Goal: Information Seeking & Learning: Learn about a topic

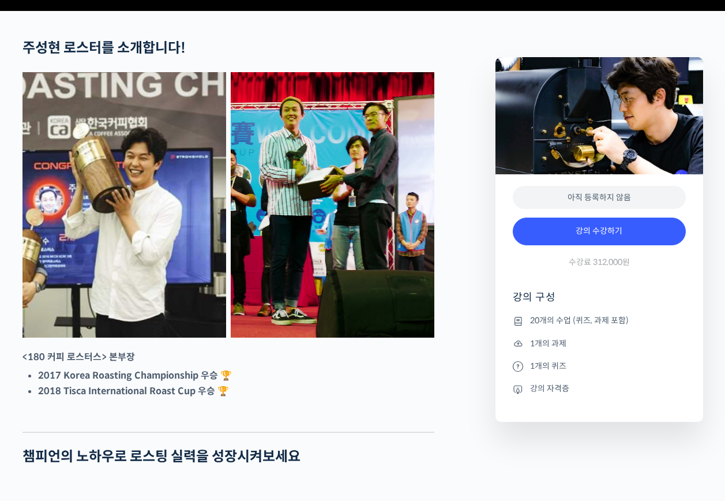
scroll to position [452, 0]
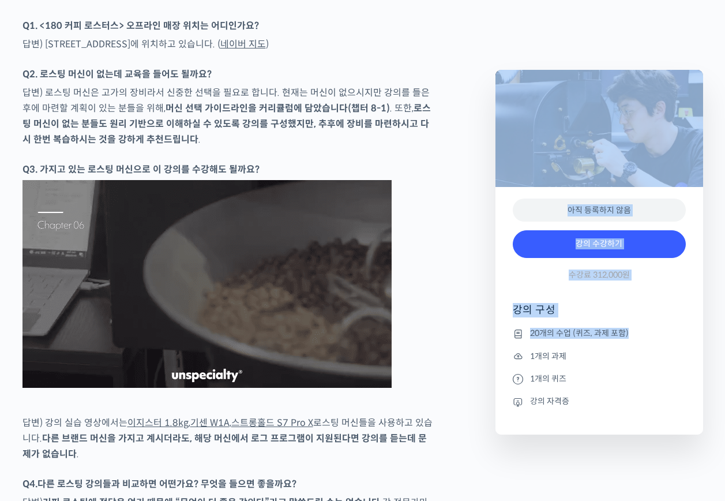
drag, startPoint x: 732, startPoint y: 42, endPoint x: 713, endPoint y: 364, distance: 322.5
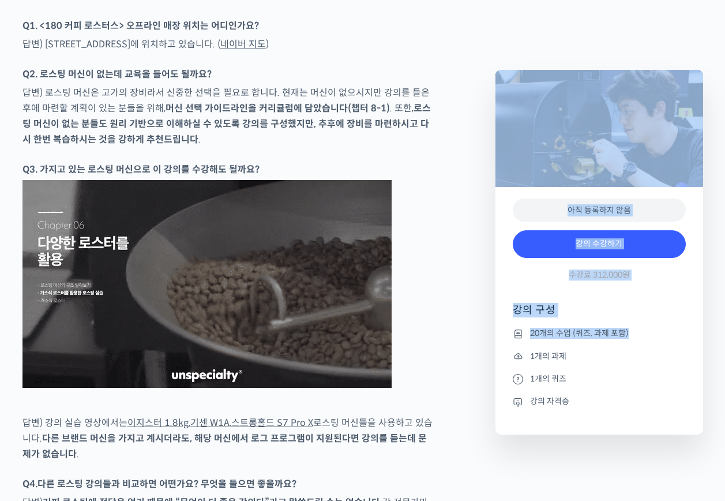
scroll to position [4593, 0]
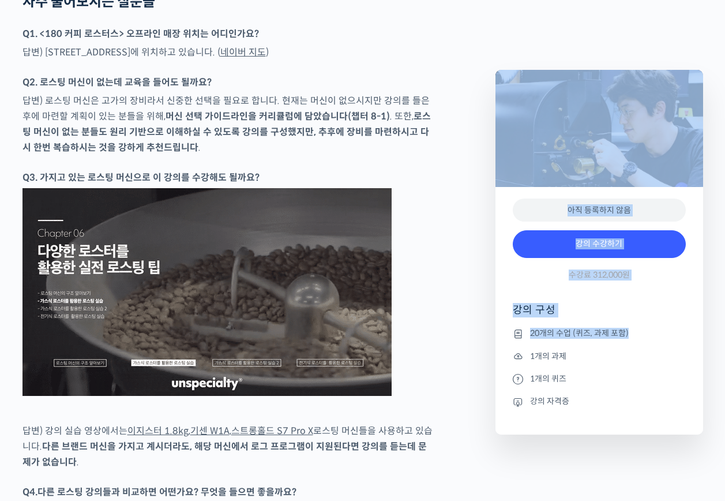
drag, startPoint x: 713, startPoint y: 364, endPoint x: 713, endPoint y: 394, distance: 29.4
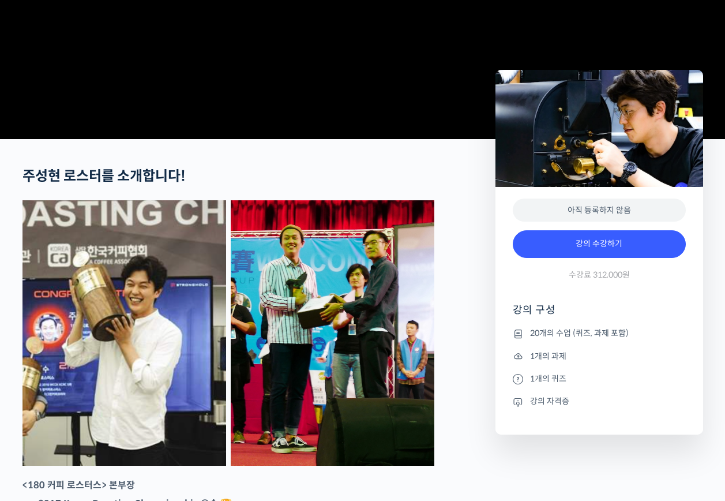
scroll to position [0, 0]
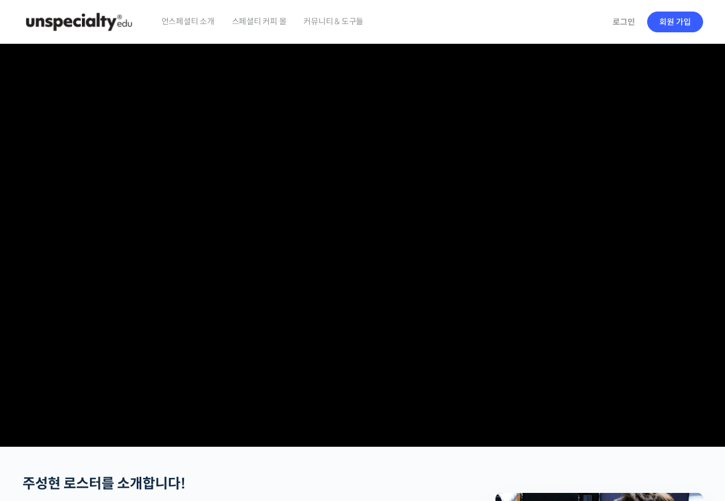
click at [99, 24] on img at bounding box center [79, 22] width 113 height 35
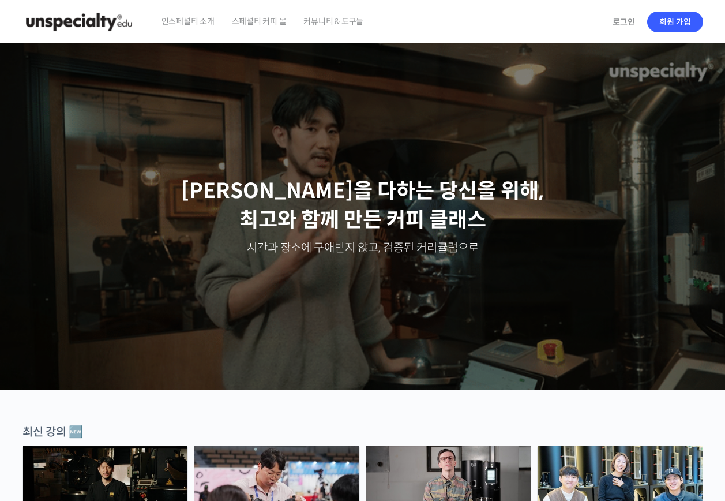
drag, startPoint x: 731, startPoint y: 61, endPoint x: 453, endPoint y: 372, distance: 417.7
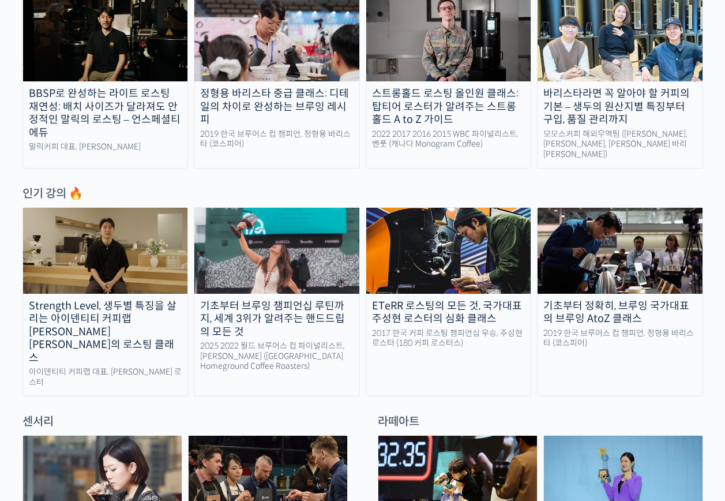
scroll to position [502, 0]
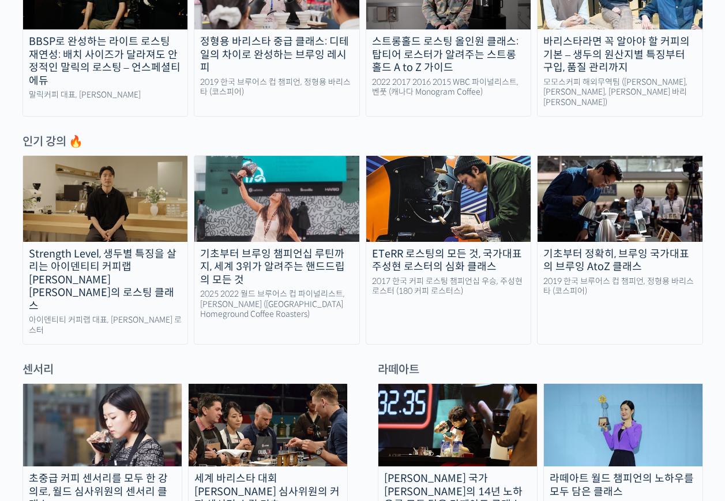
click at [452, 250] on div "ETeRR 로스팅의 모든 것, 국가대표 주성현 로스터의 심화 클래스" at bounding box center [448, 261] width 165 height 26
click at [479, 229] on img at bounding box center [448, 198] width 165 height 85
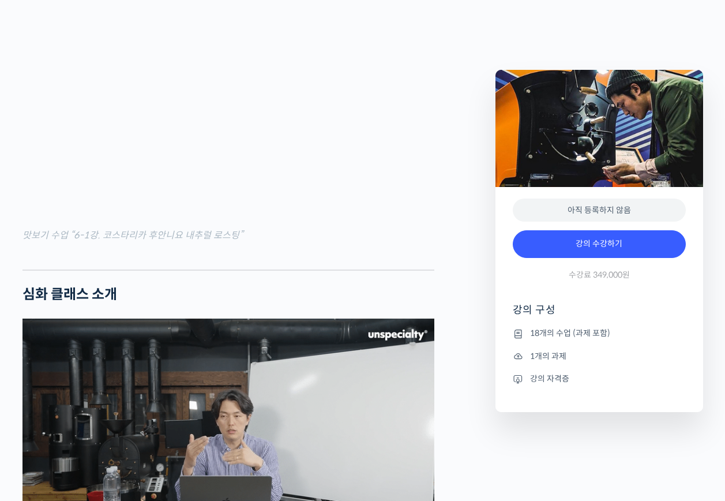
scroll to position [1224, 0]
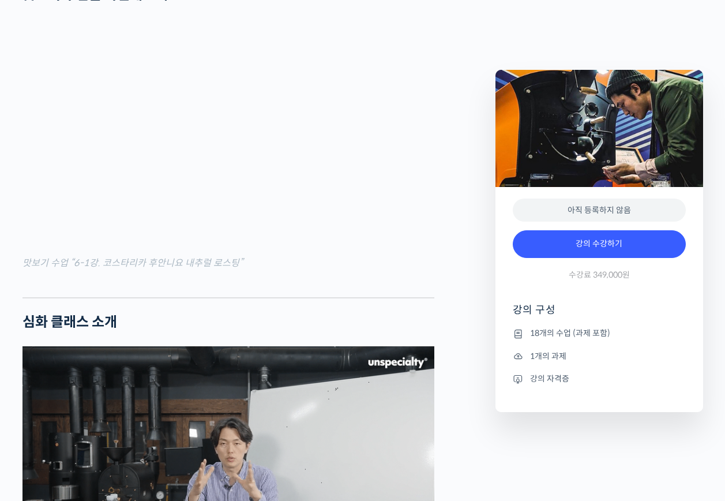
drag, startPoint x: 335, startPoint y: 332, endPoint x: 297, endPoint y: 328, distance: 38.4
click at [297, 297] on div at bounding box center [229, 288] width 412 height 17
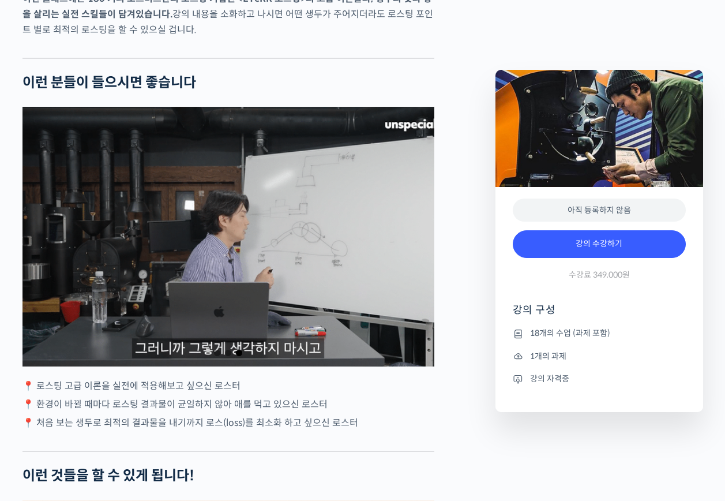
scroll to position [1993, 0]
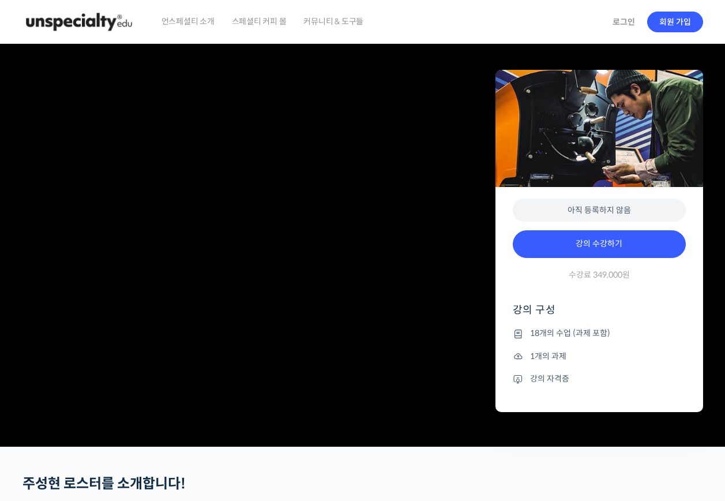
drag, startPoint x: 733, startPoint y: 36, endPoint x: 570, endPoint y: 444, distance: 439.2
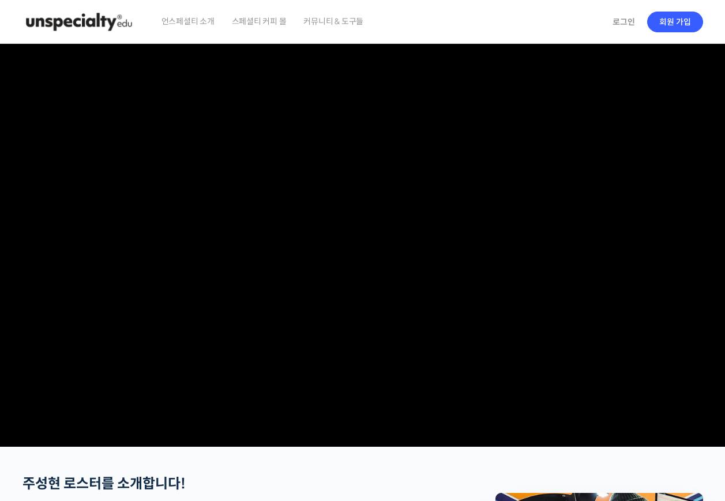
click at [97, 23] on img at bounding box center [79, 22] width 113 height 35
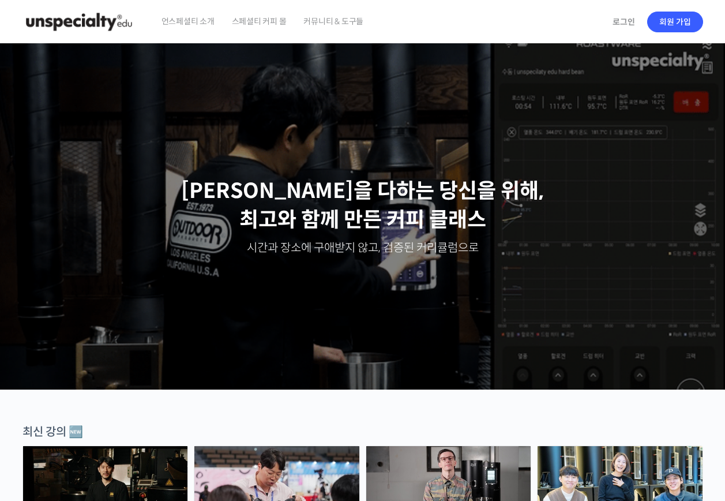
click at [261, 18] on span "스페셜티 커피 몰" at bounding box center [259, 21] width 55 height 44
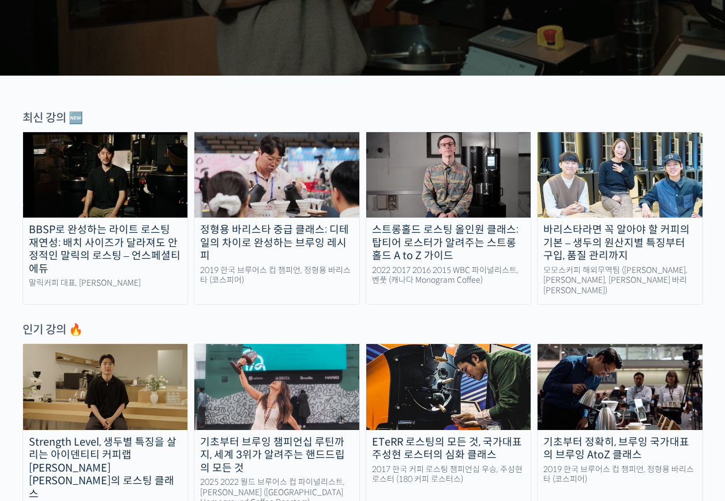
scroll to position [324, 0]
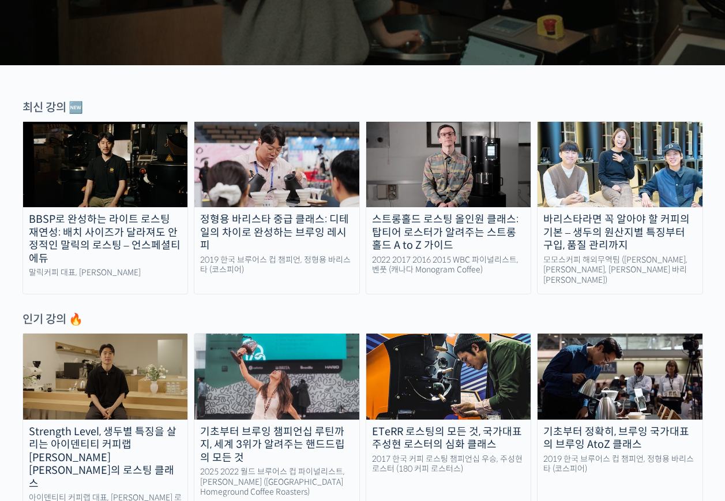
click at [466, 171] on img at bounding box center [448, 164] width 165 height 85
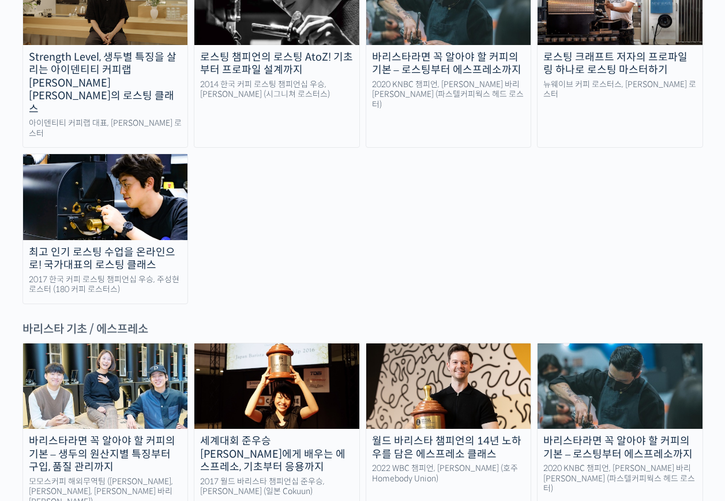
scroll to position [1287, 0]
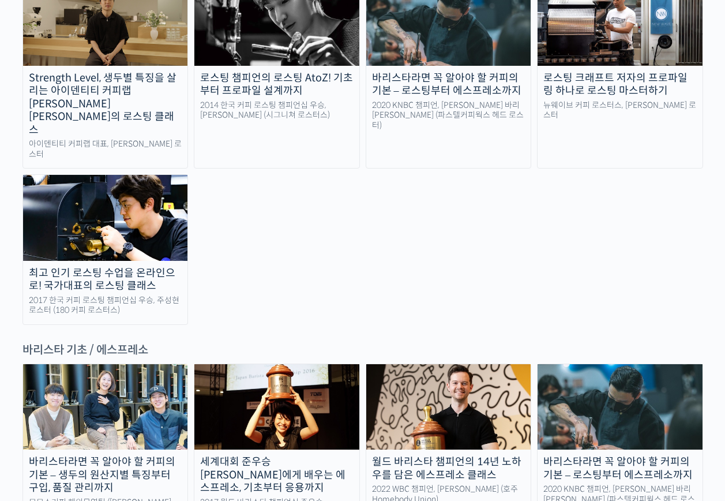
click at [129, 175] on img at bounding box center [105, 217] width 165 height 85
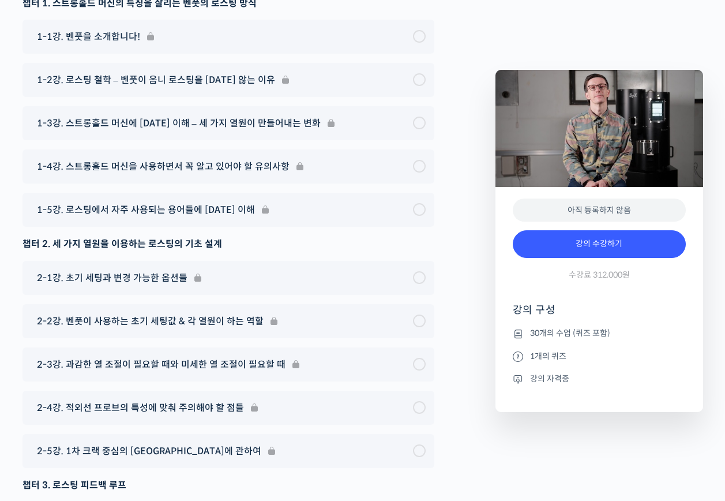
scroll to position [5564, 0]
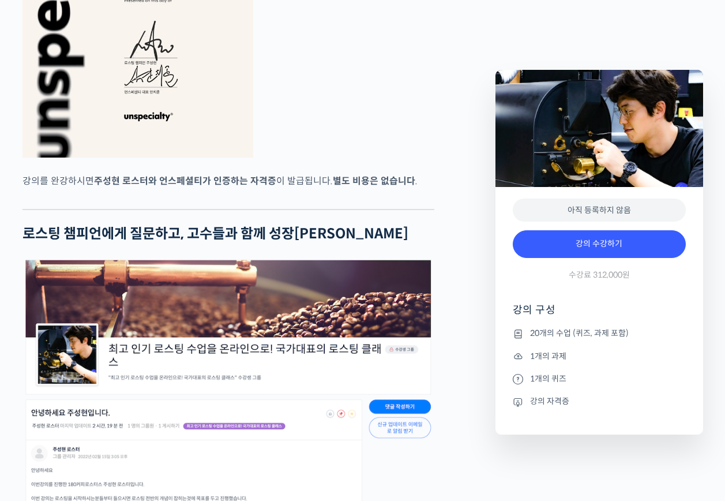
scroll to position [3747, 0]
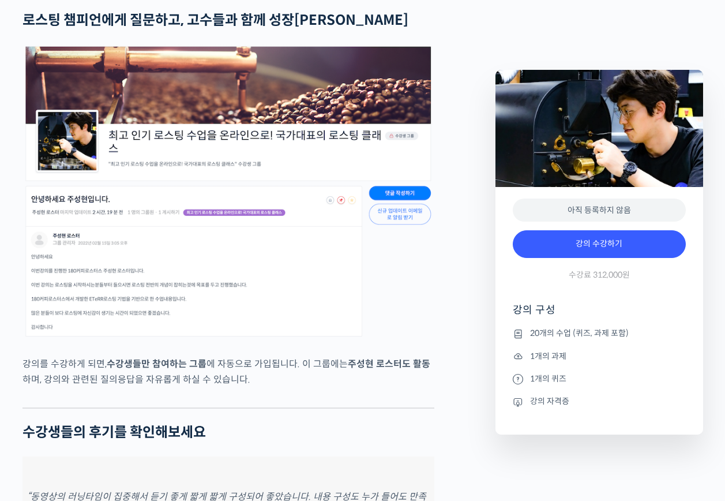
drag, startPoint x: 728, startPoint y: 37, endPoint x: 713, endPoint y: 314, distance: 277.9
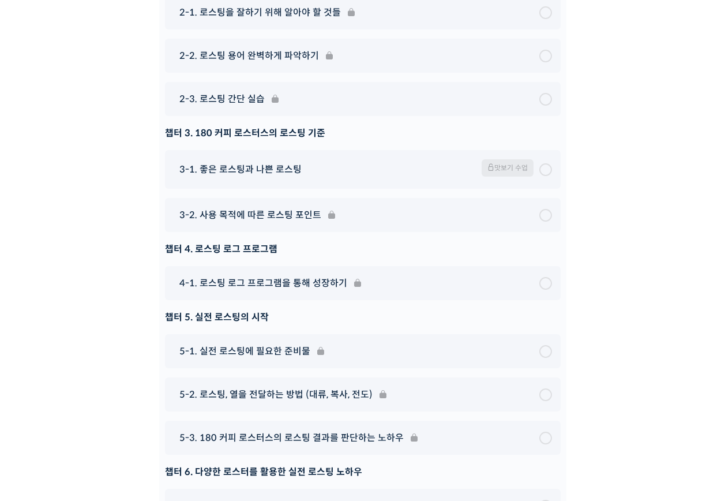
scroll to position [0, 0]
